Goal: Ask a question

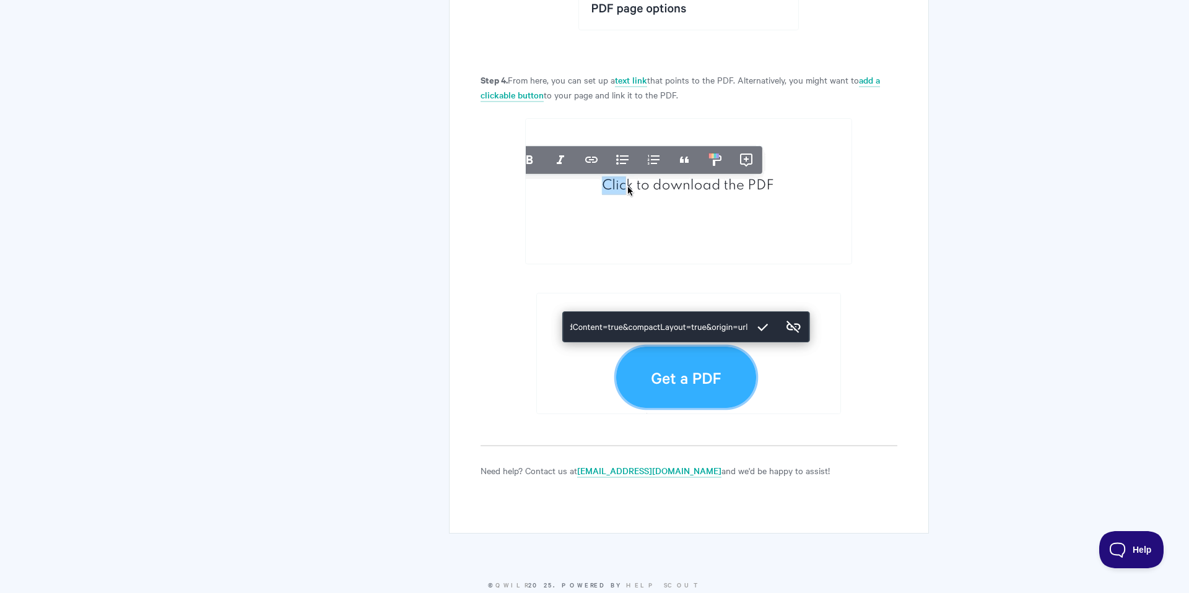
scroll to position [1069, 0]
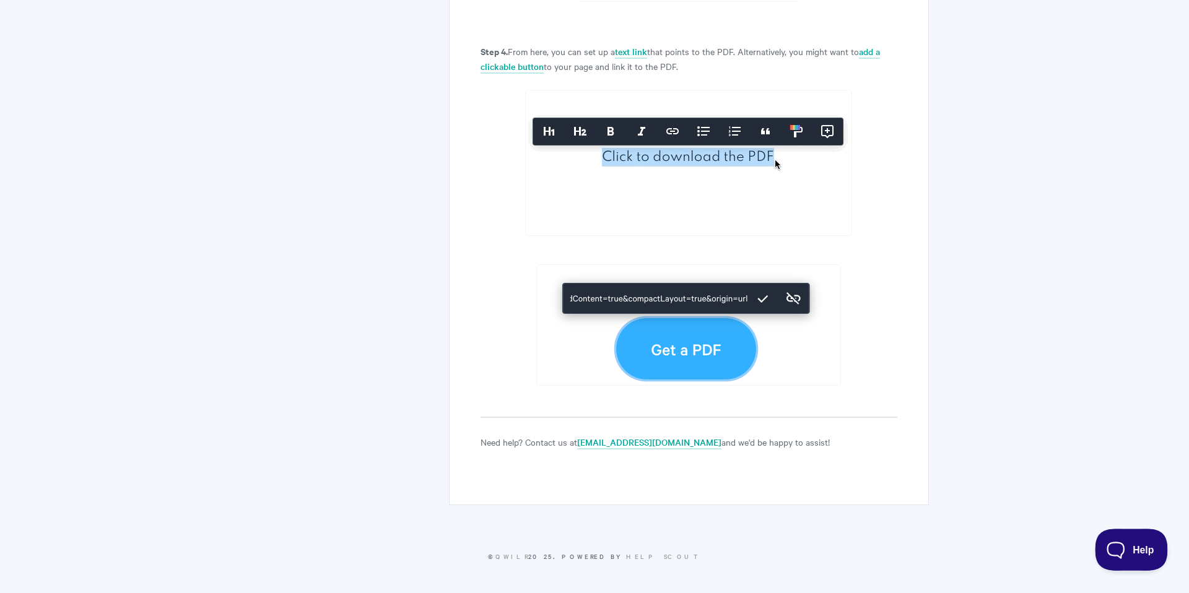
click at [1152, 541] on button "Help" at bounding box center [1127, 547] width 64 height 37
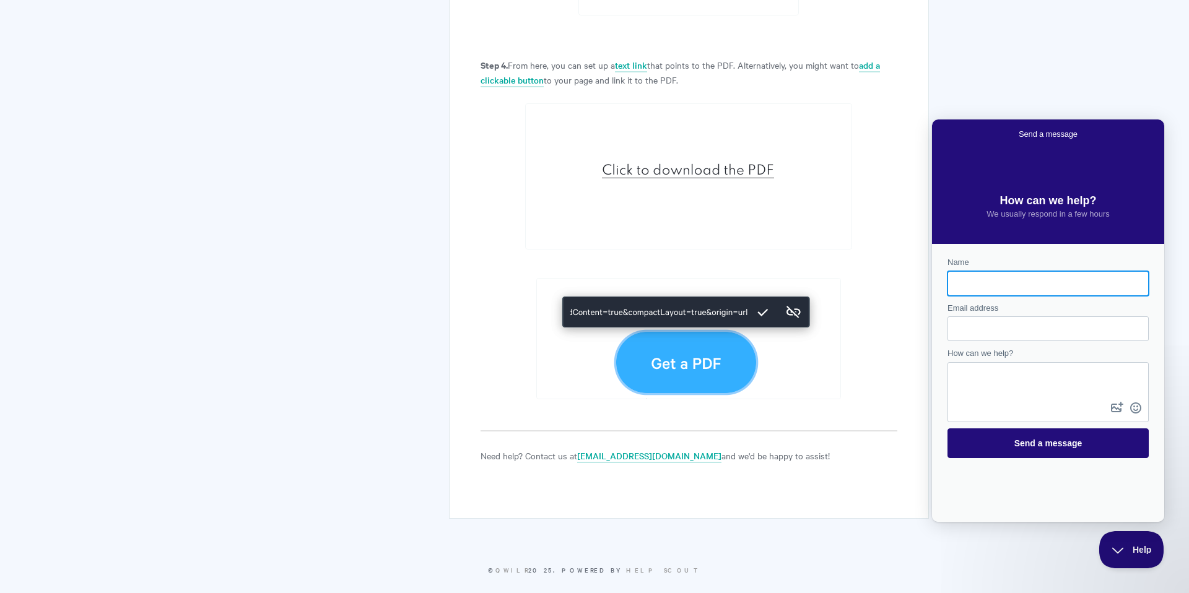
scroll to position [1056, 0]
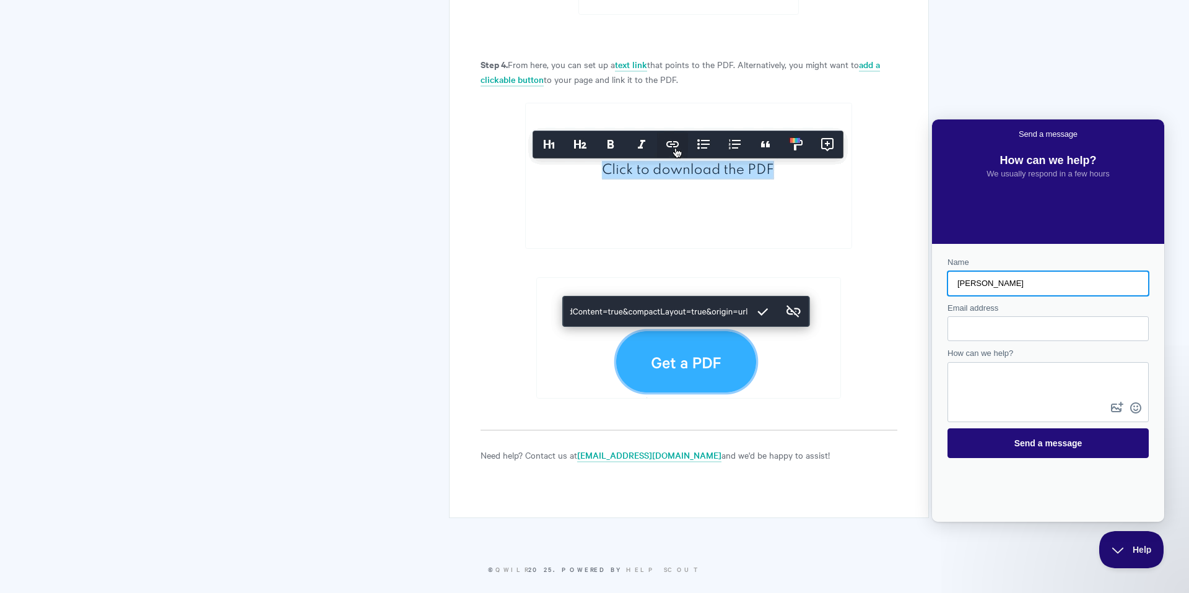
type input "[PERSON_NAME]"
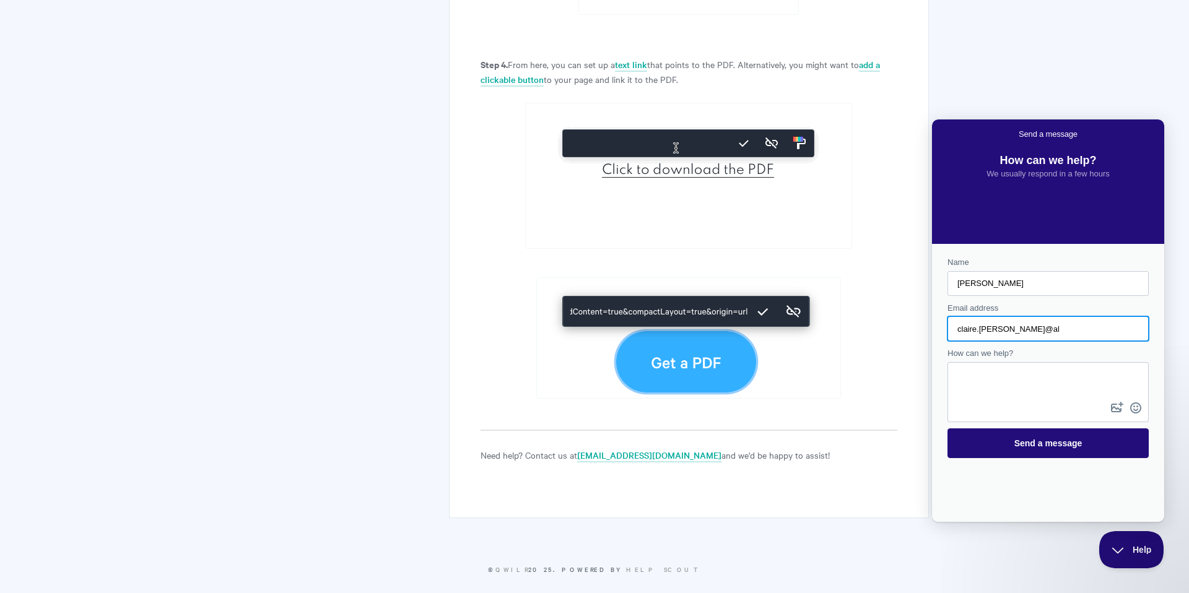
scroll to position [1055, 0]
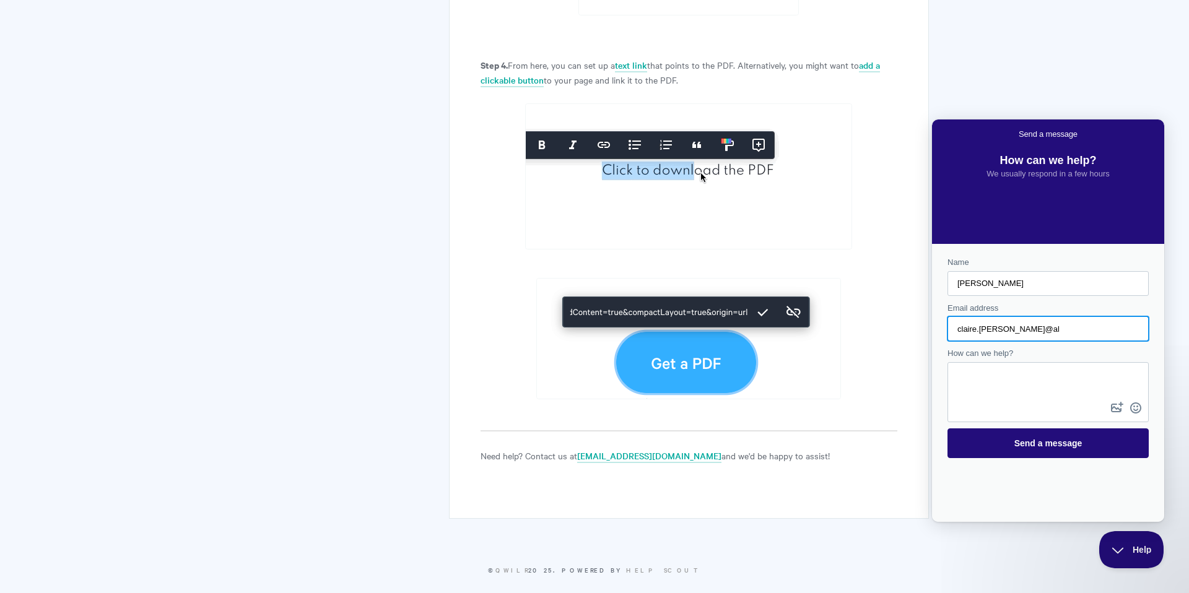
type input "[EMAIL_ADDRESS][PERSON_NAME][DOMAIN_NAME]"
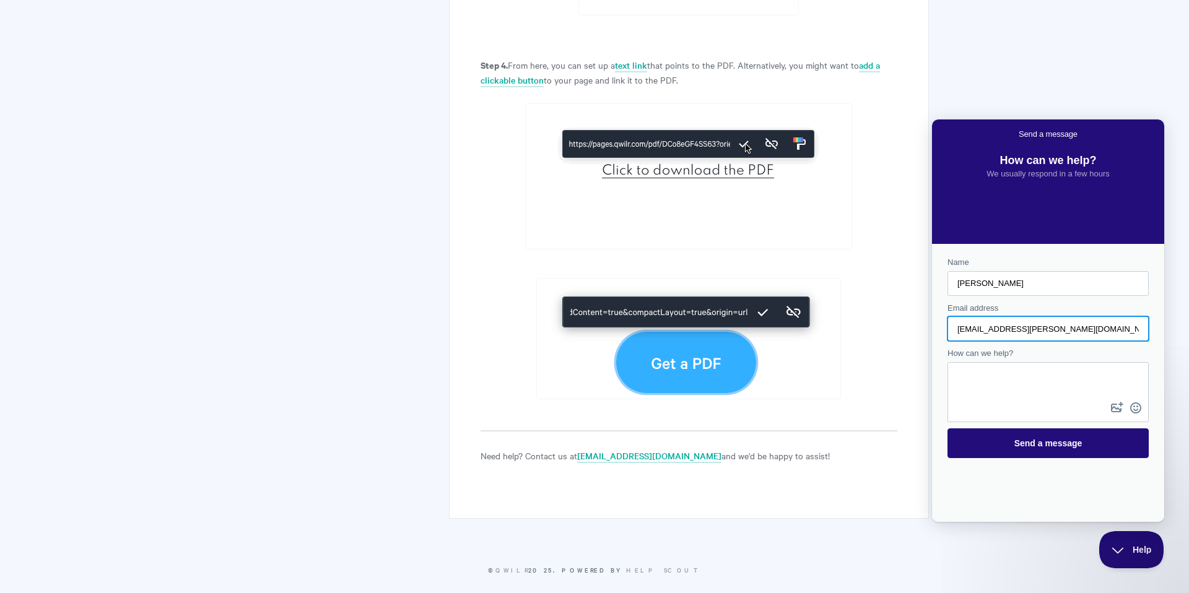
click at [999, 372] on textarea "How can we help?" at bounding box center [1048, 382] width 199 height 36
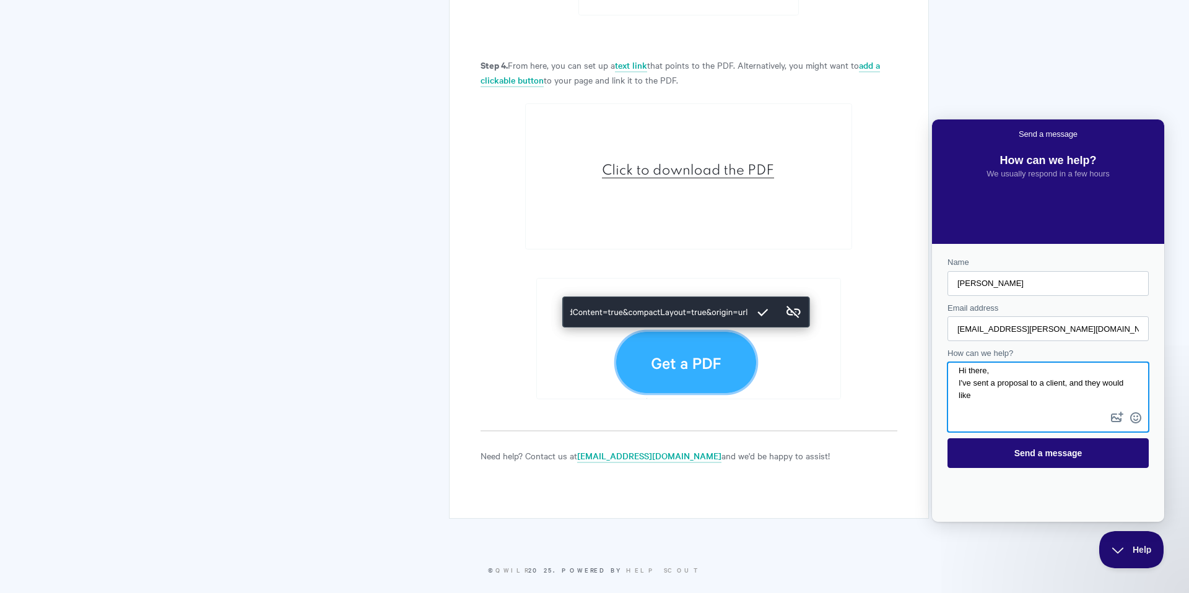
scroll to position [6, 0]
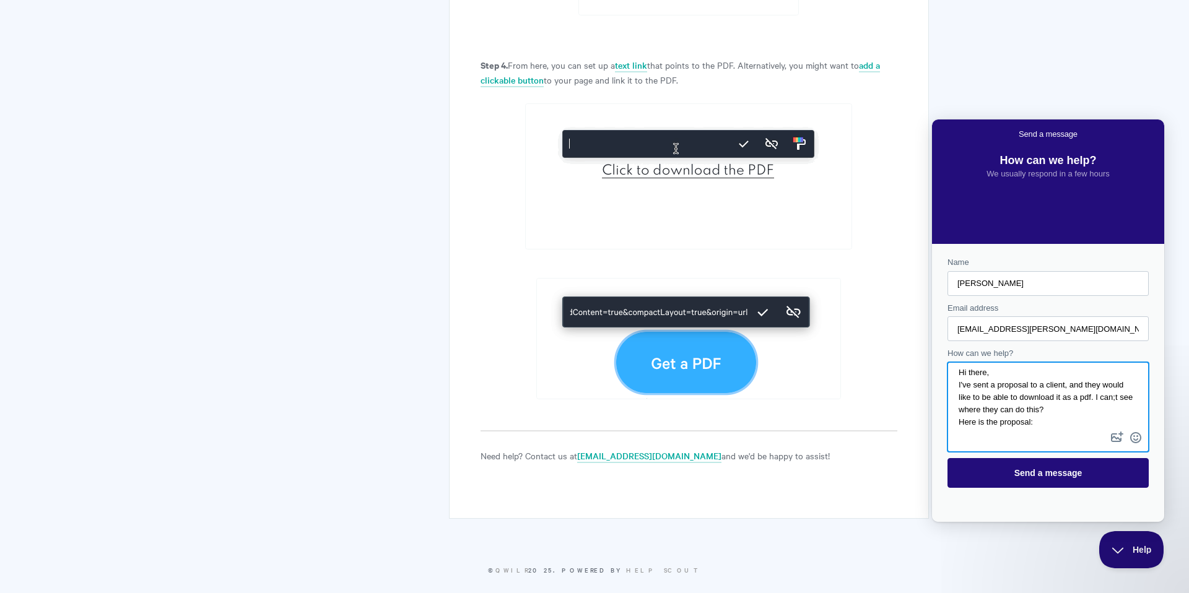
paste textarea "[URL][DOMAIN_NAME]"
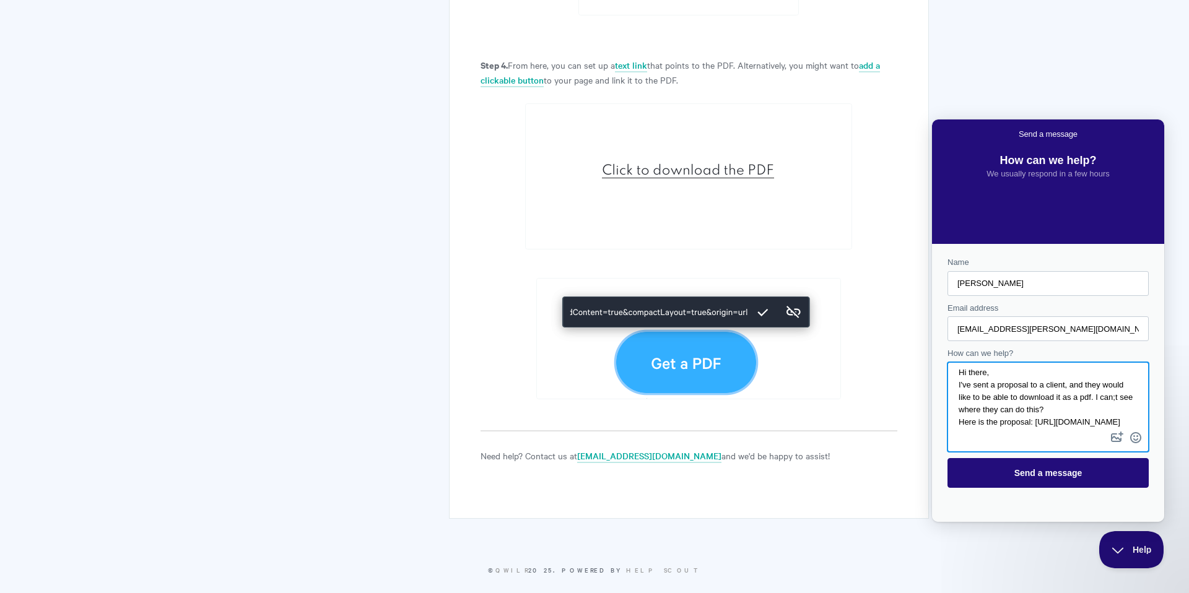
scroll to position [8, 0]
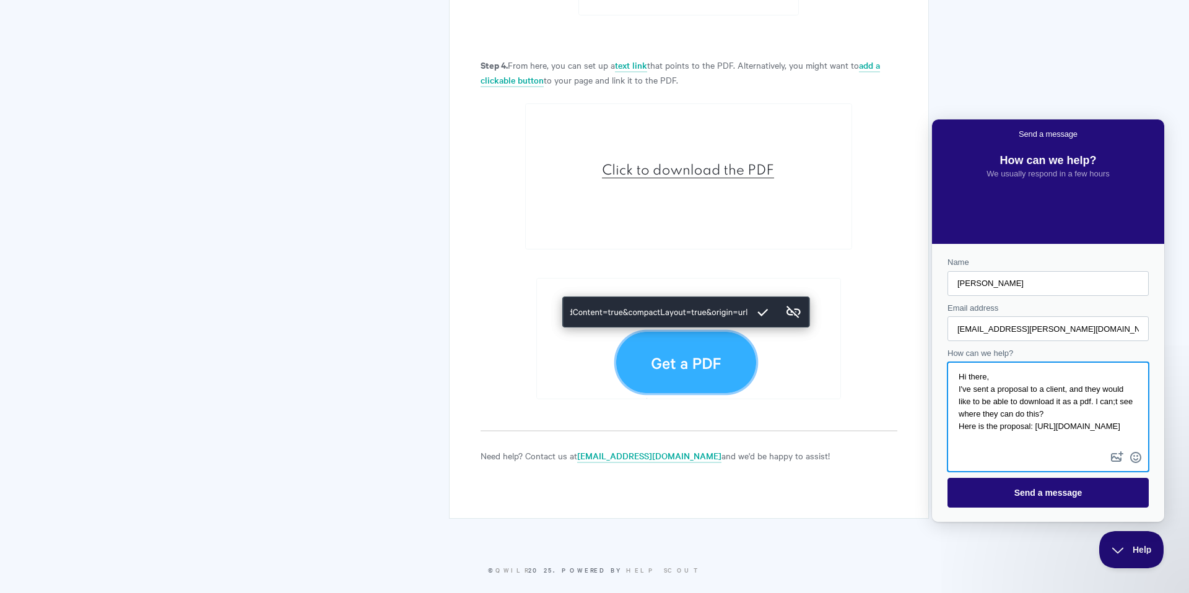
click at [1108, 443] on textarea "Hi there, I've sent a proposal to a client, and they would like to be able to d…" at bounding box center [1048, 406] width 199 height 85
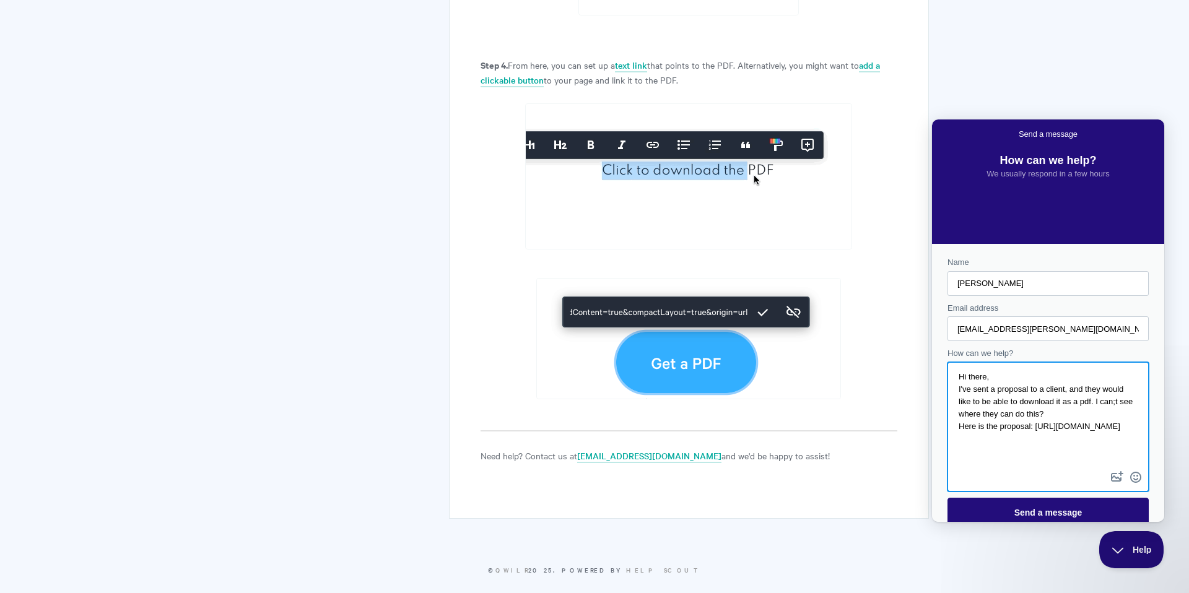
scroll to position [13, 0]
drag, startPoint x: 1119, startPoint y: 389, endPoint x: 1142, endPoint y: 389, distance: 22.3
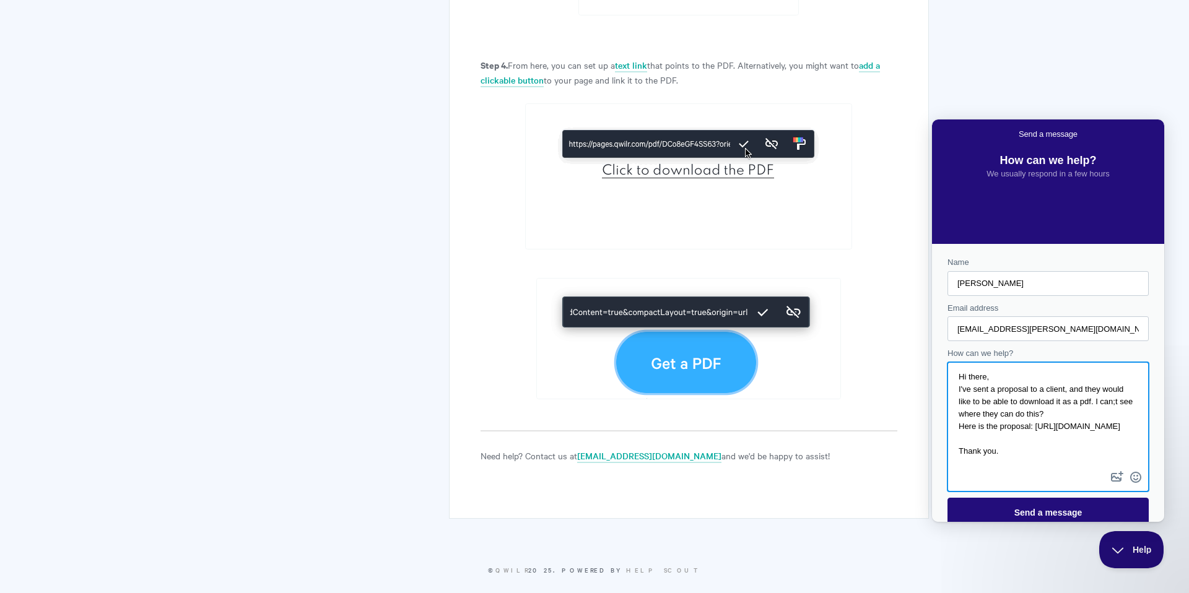
click at [1119, 389] on textarea "Hi there, I've sent a proposal to a client, and they would like to be able to d…" at bounding box center [1048, 416] width 199 height 105
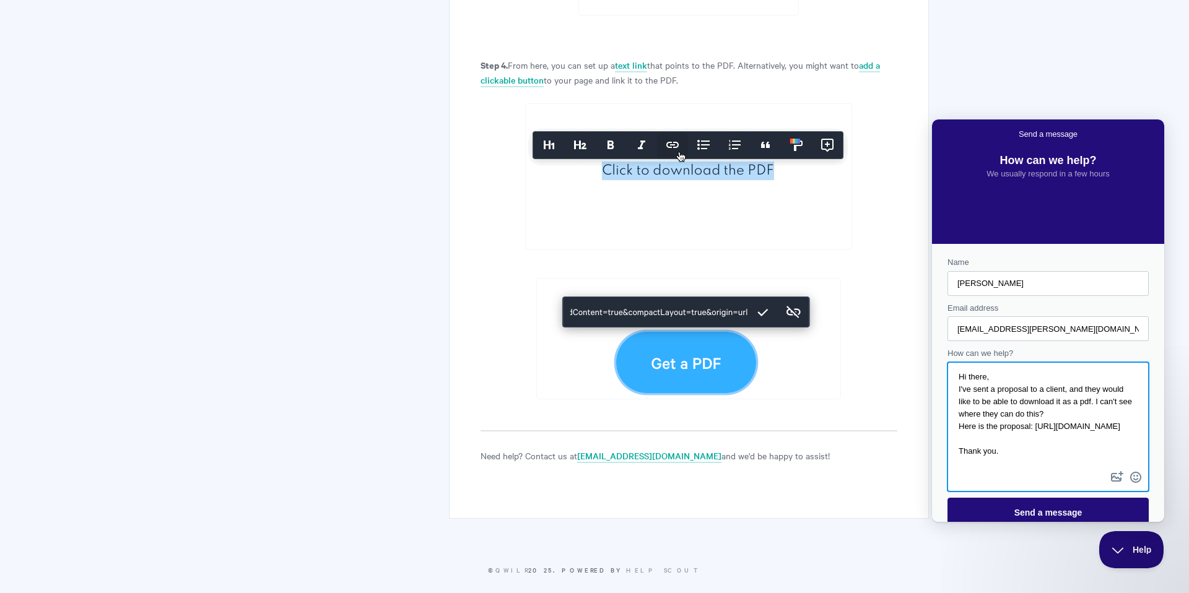
click at [1019, 450] on textarea "Hi there, I've sent a proposal to a client, and they would like to be able to d…" at bounding box center [1048, 416] width 199 height 105
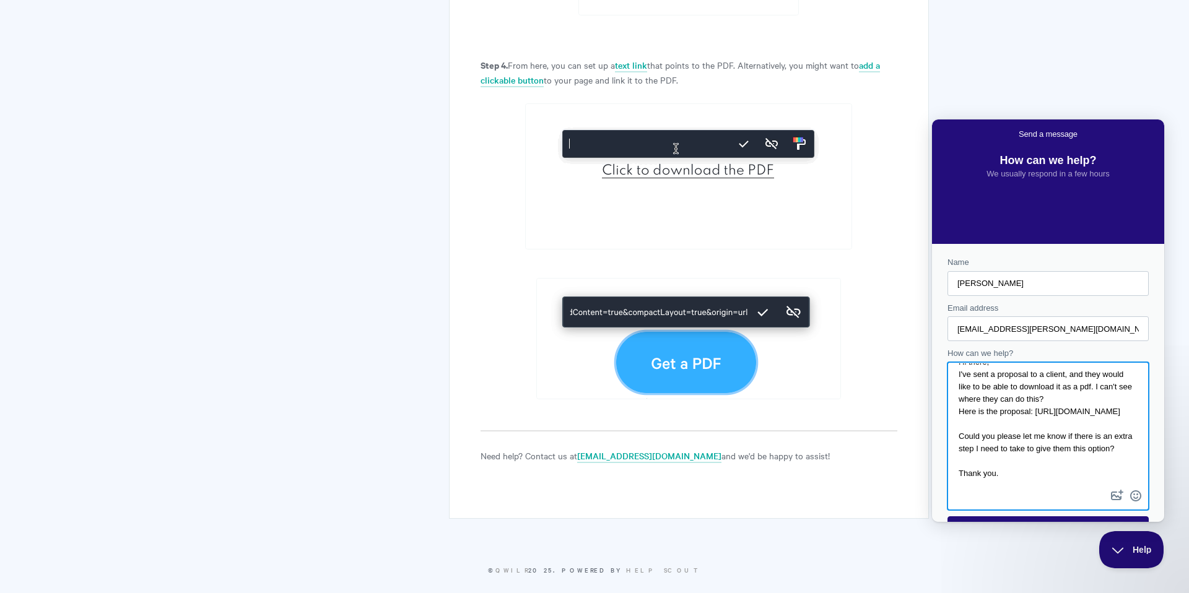
scroll to position [30, 0]
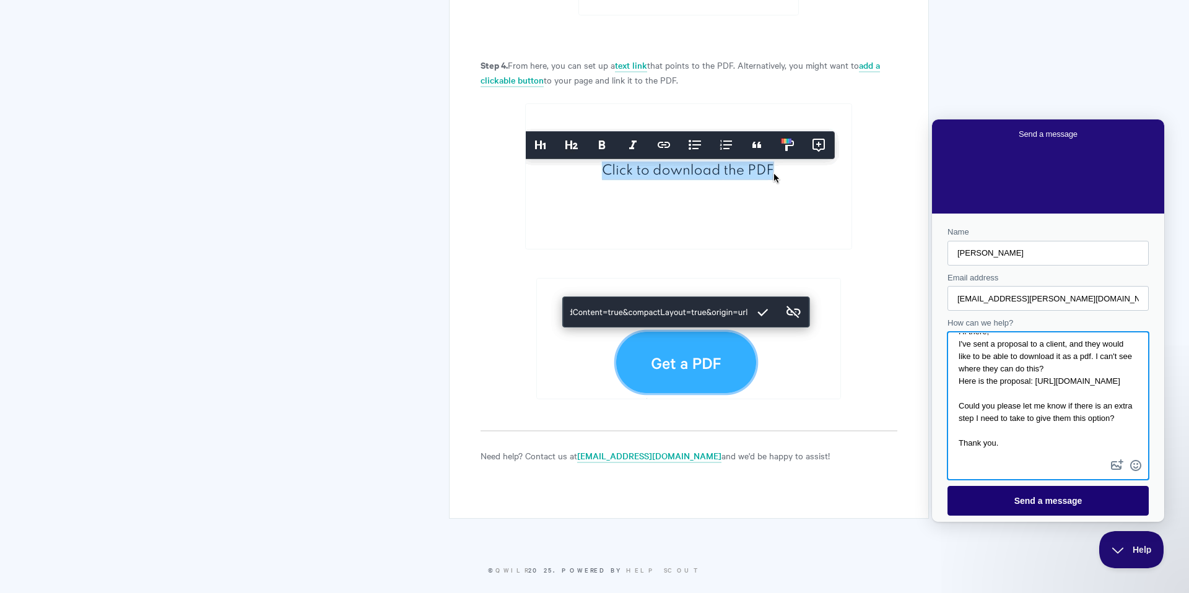
type textarea "Hi there, I've sent a proposal to a client, and they would like to be able to d…"
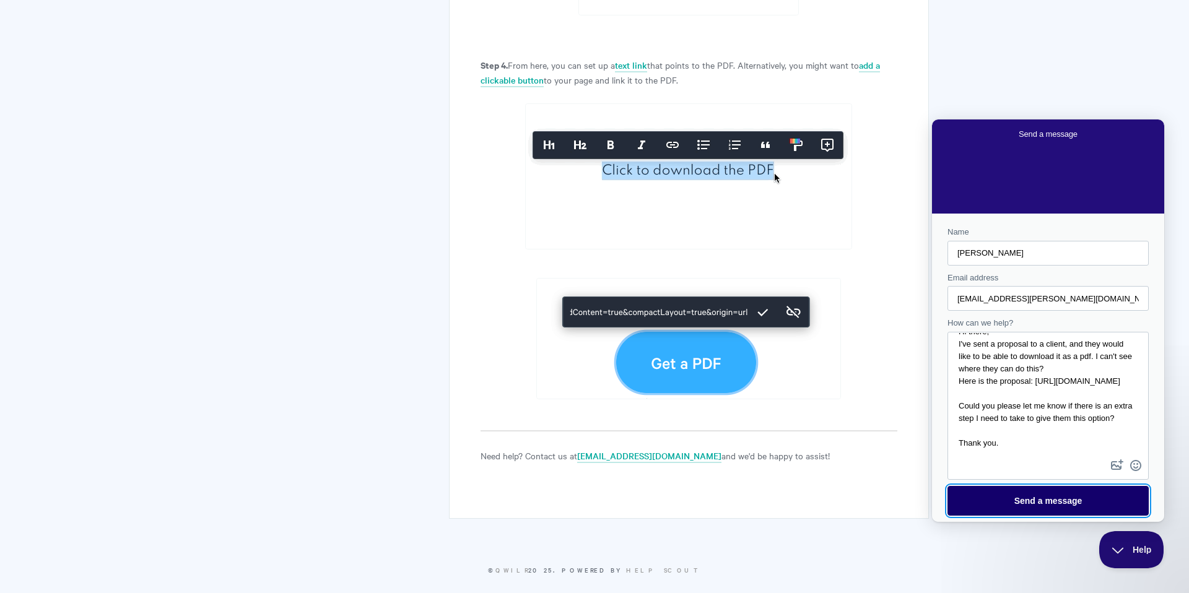
click at [1042, 501] on span "Send a message" at bounding box center [1049, 501] width 68 height 10
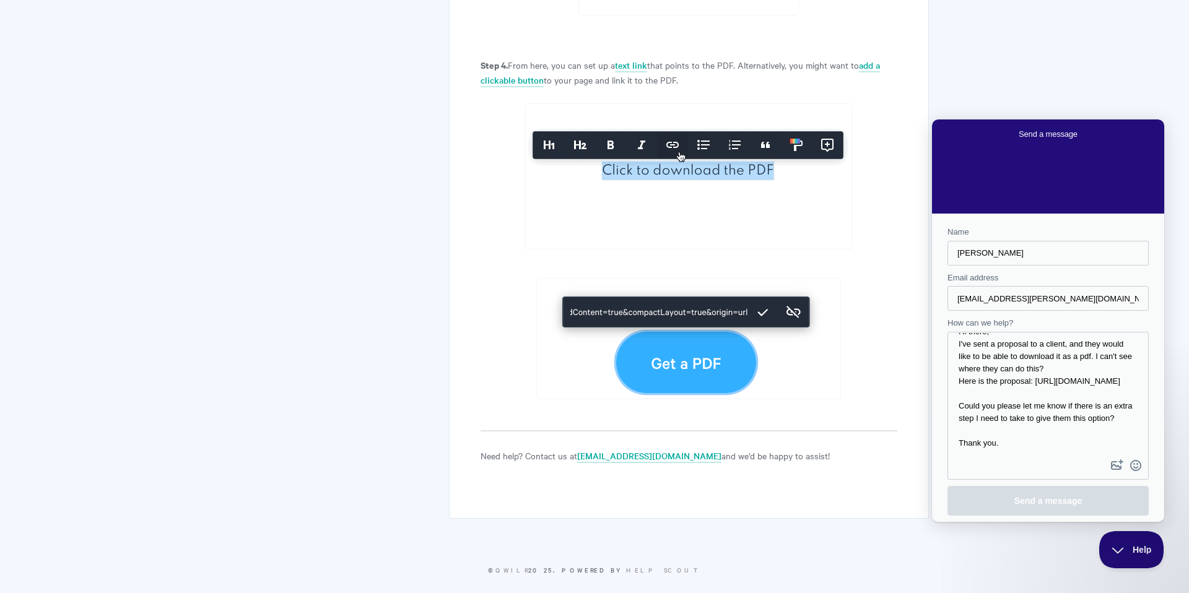
scroll to position [0, 0]
